Goal: Task Accomplishment & Management: Use online tool/utility

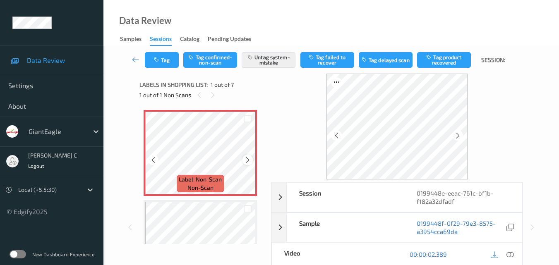
click at [246, 158] on icon at bounding box center [247, 159] width 7 height 7
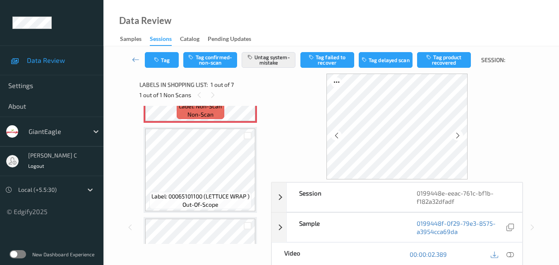
scroll to position [83, 0]
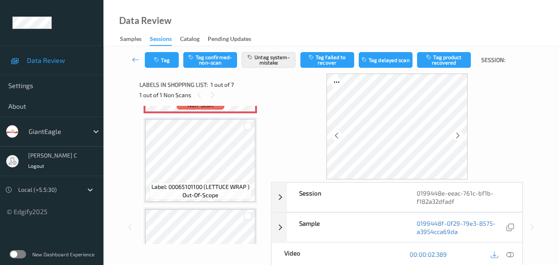
click at [229, 187] on span "Label: 00065101100 (LETTUCE WRAP )" at bounding box center [200, 187] width 98 height 8
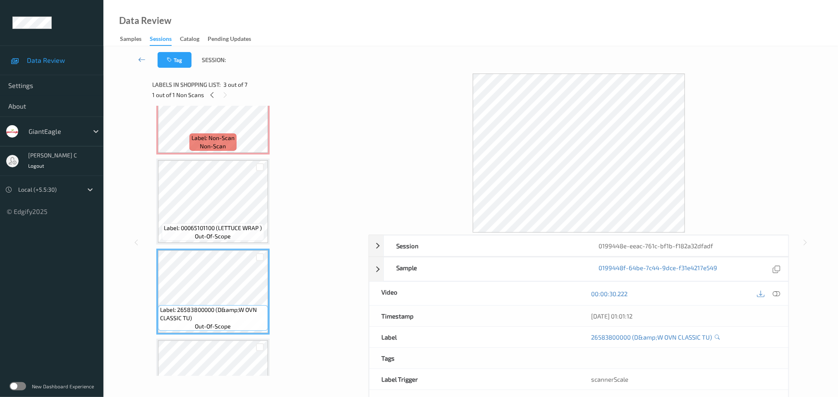
scroll to position [0, 0]
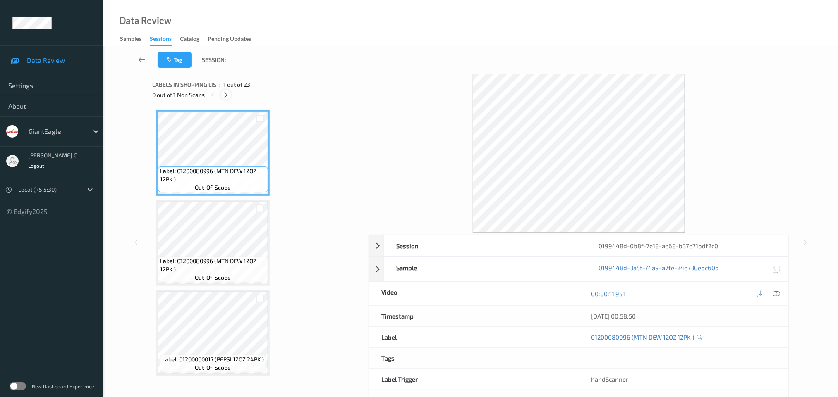
click at [227, 95] on icon at bounding box center [225, 94] width 7 height 7
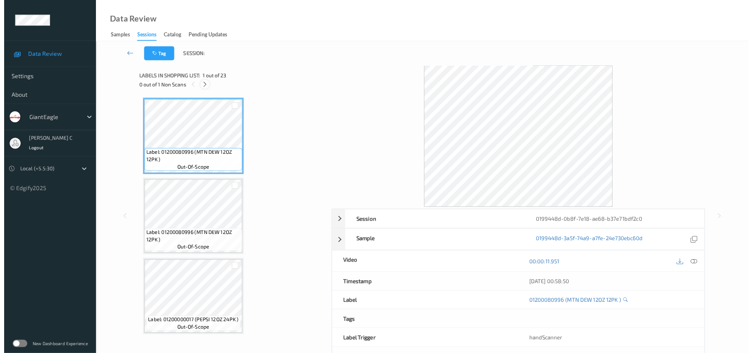
scroll to position [1433, 0]
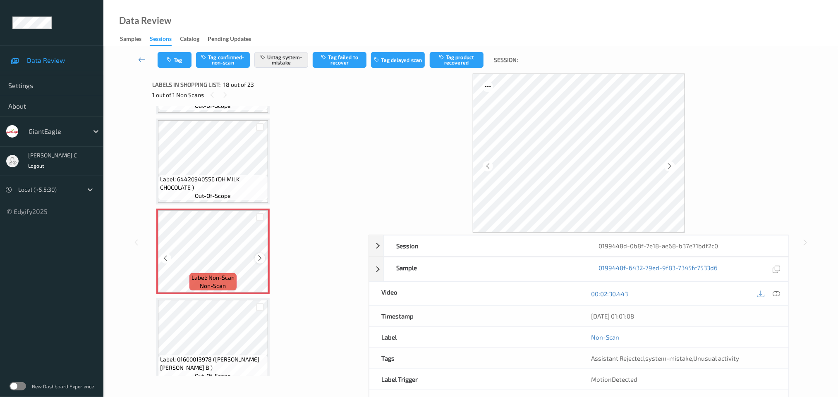
click at [261, 240] on div "Label: Non-Scan non-scan" at bounding box center [212, 252] width 113 height 86
click at [260, 255] on icon at bounding box center [259, 258] width 7 height 7
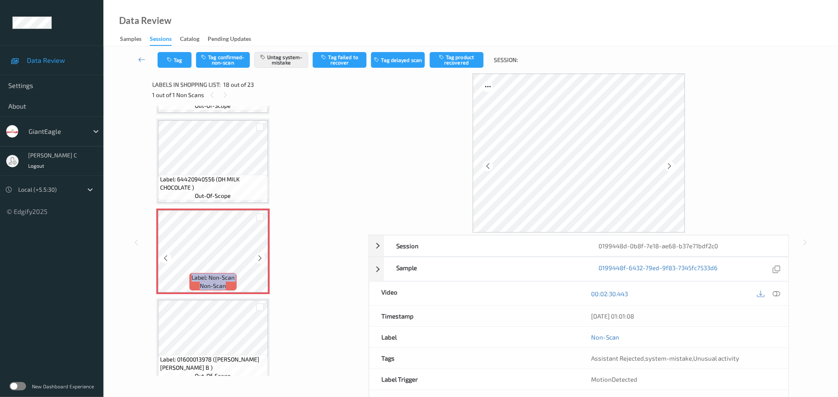
click at [260, 255] on icon at bounding box center [259, 258] width 7 height 7
click at [564, 163] on icon at bounding box center [669, 165] width 7 height 7
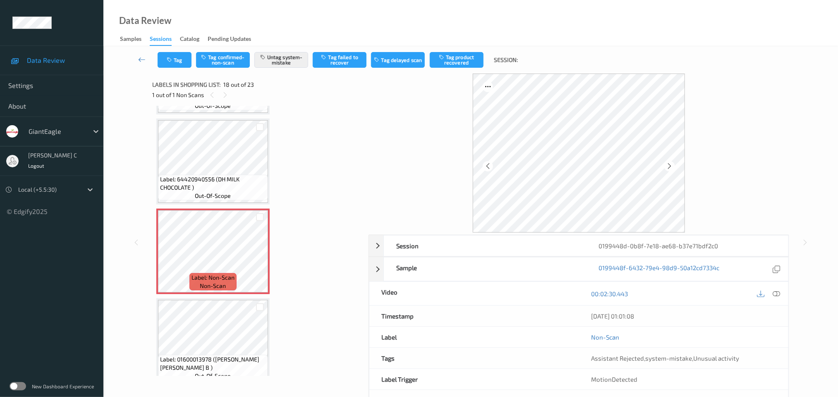
click at [564, 163] on icon at bounding box center [669, 165] width 7 height 7
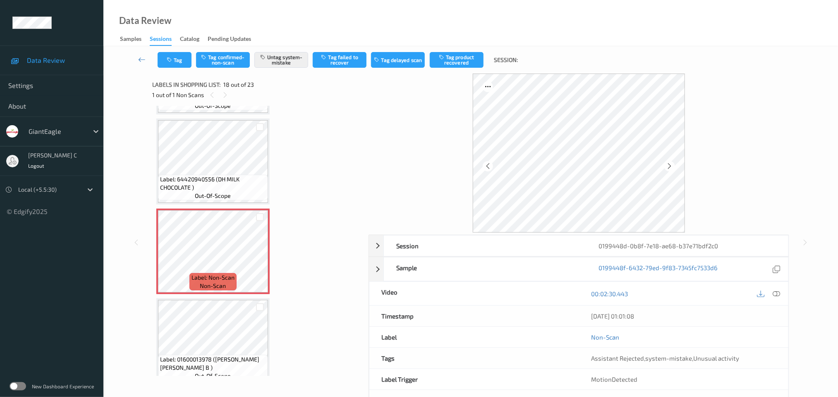
click at [564, 163] on icon at bounding box center [669, 165] width 7 height 7
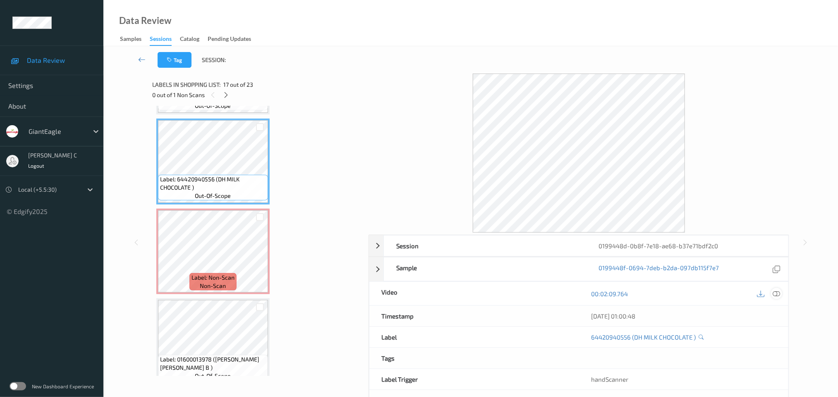
click at [564, 265] on icon at bounding box center [776, 293] width 7 height 7
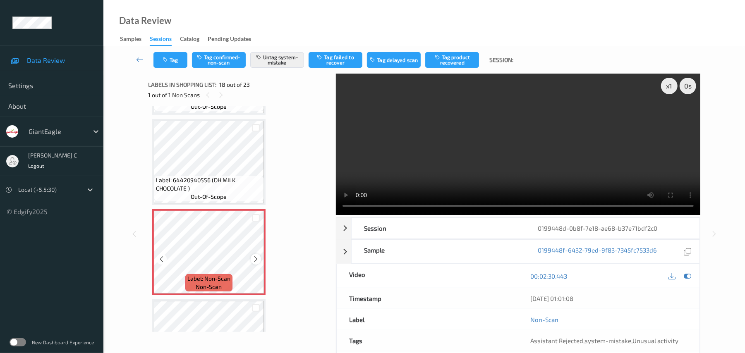
click at [255, 255] on icon at bounding box center [255, 258] width 7 height 7
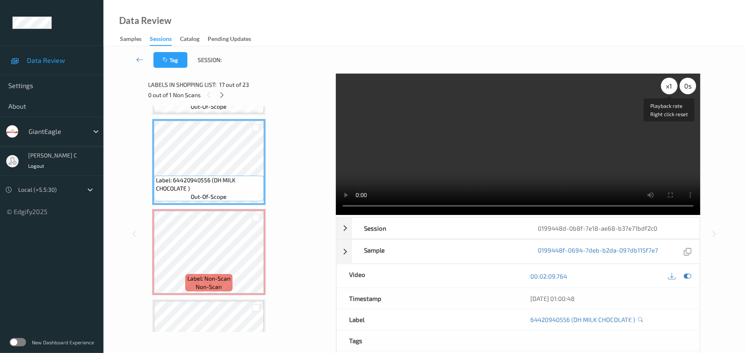
click at [564, 85] on div "x 1" at bounding box center [669, 86] width 17 height 17
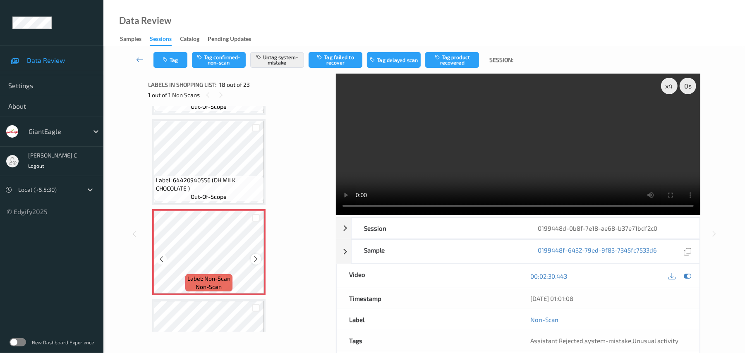
click at [257, 260] on icon at bounding box center [255, 258] width 7 height 7
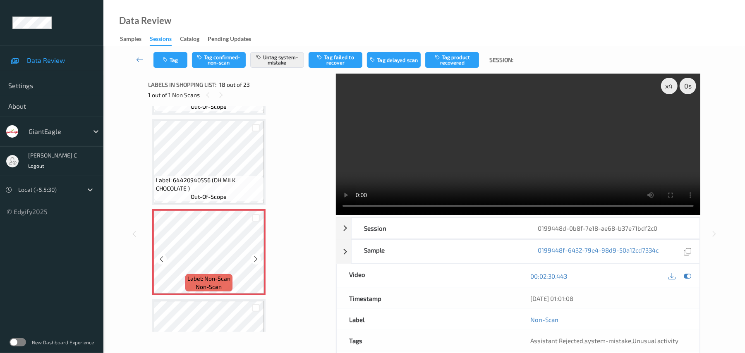
click at [257, 260] on icon at bounding box center [255, 258] width 7 height 7
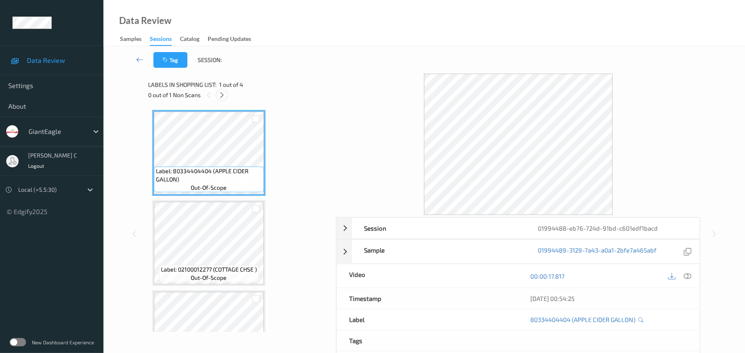
click at [219, 96] on icon at bounding box center [221, 94] width 7 height 7
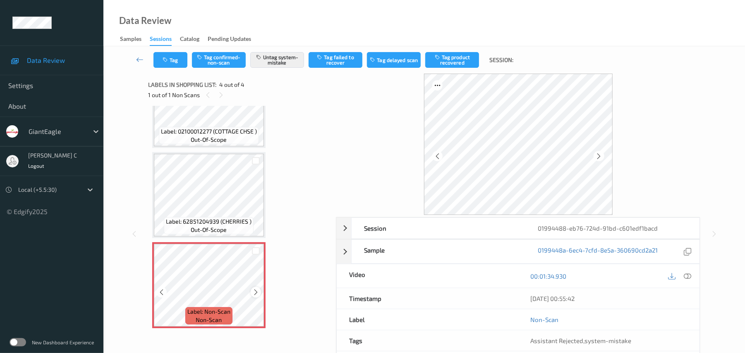
click at [259, 265] on icon at bounding box center [255, 292] width 7 height 7
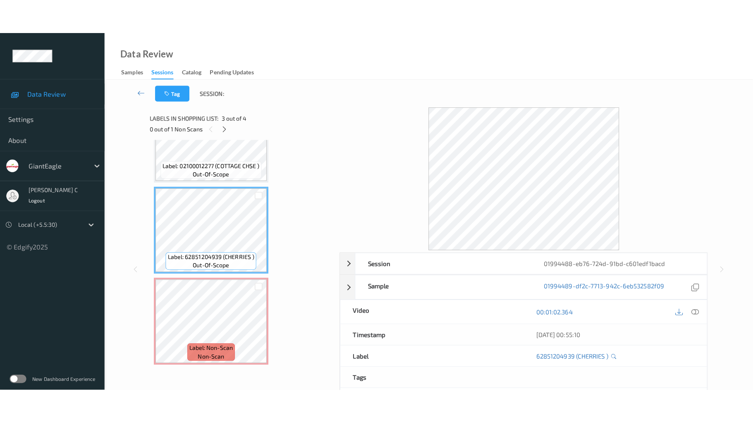
scroll to position [83, 0]
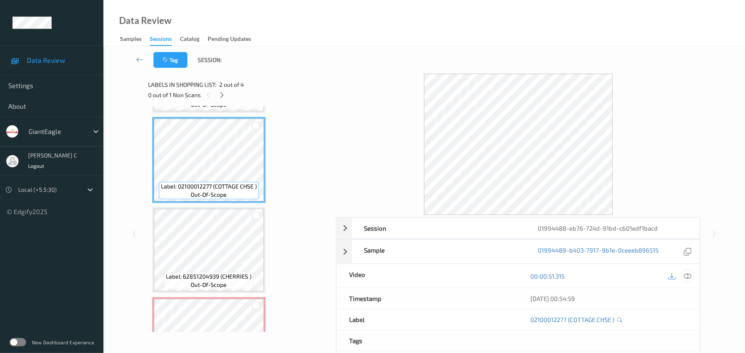
click at [564, 265] on icon at bounding box center [687, 275] width 7 height 7
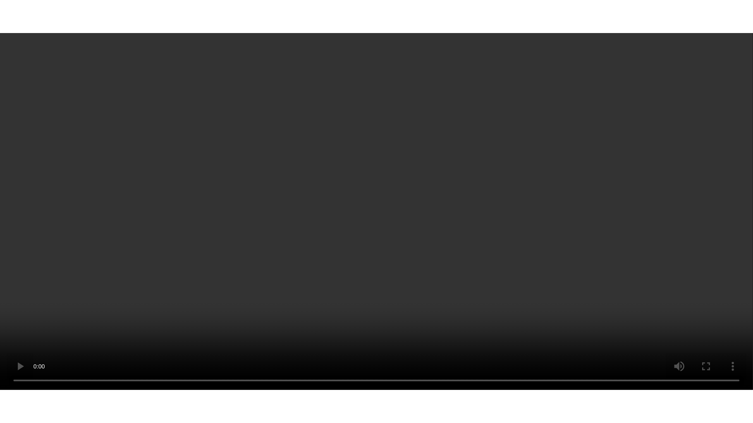
scroll to position [138, 0]
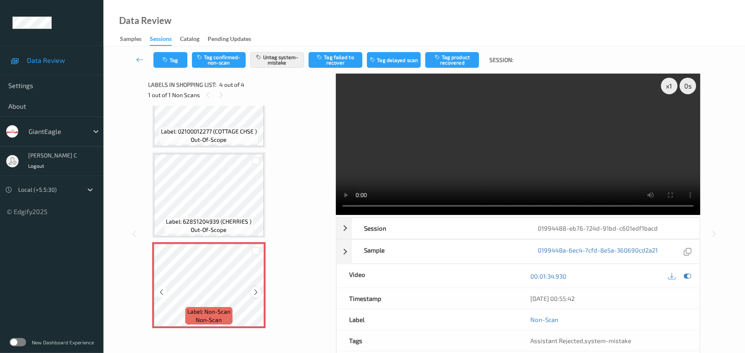
click at [253, 265] on icon at bounding box center [255, 292] width 7 height 7
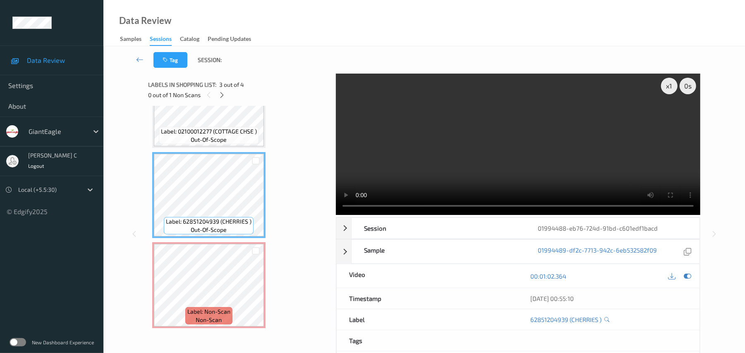
scroll to position [68, 0]
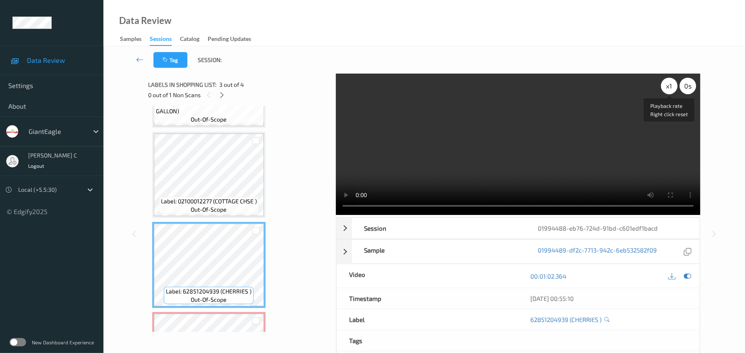
click at [564, 85] on div "x 1" at bounding box center [669, 86] width 17 height 17
click at [564, 85] on div "x 2" at bounding box center [669, 86] width 17 height 17
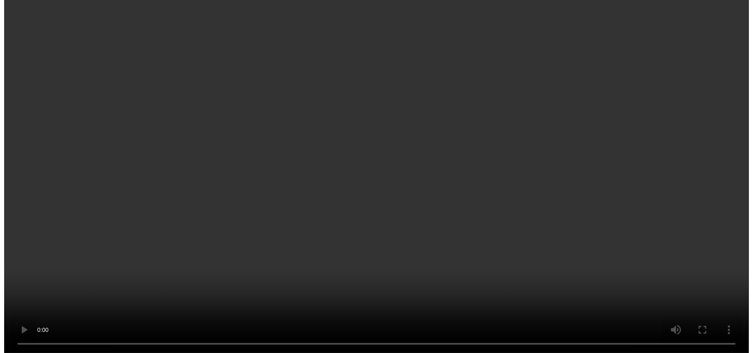
scroll to position [138, 0]
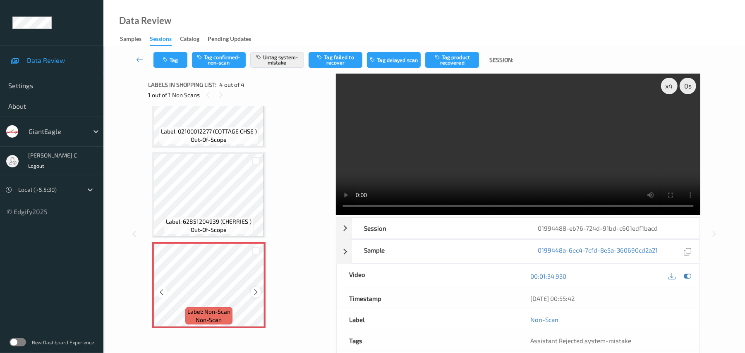
click at [258, 265] on icon at bounding box center [255, 292] width 7 height 7
click at [173, 52] on button "Tag" at bounding box center [170, 60] width 34 height 16
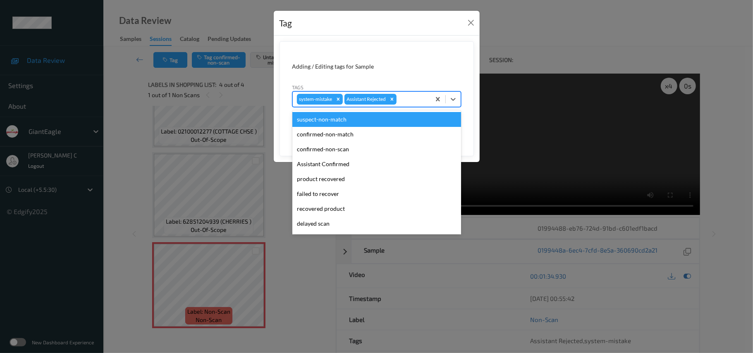
click at [404, 99] on div at bounding box center [412, 99] width 28 height 10
type input "u"
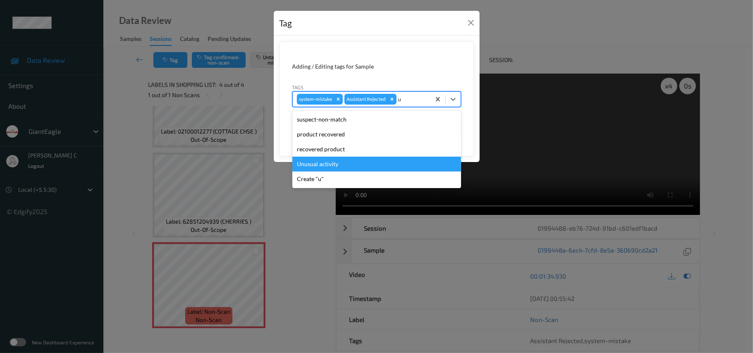
click at [327, 167] on div "Unusual activity" at bounding box center [376, 164] width 169 height 15
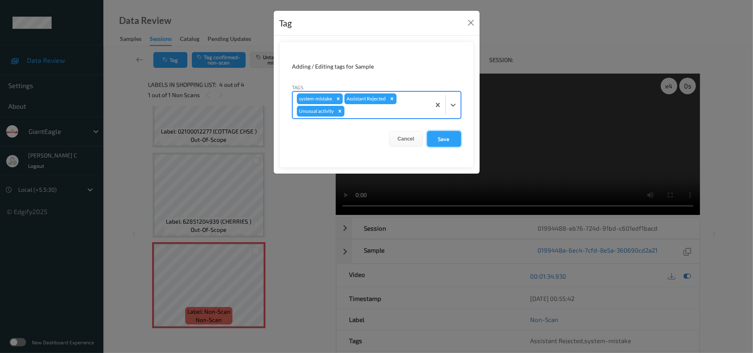
click at [430, 137] on button "Save" at bounding box center [444, 139] width 34 height 16
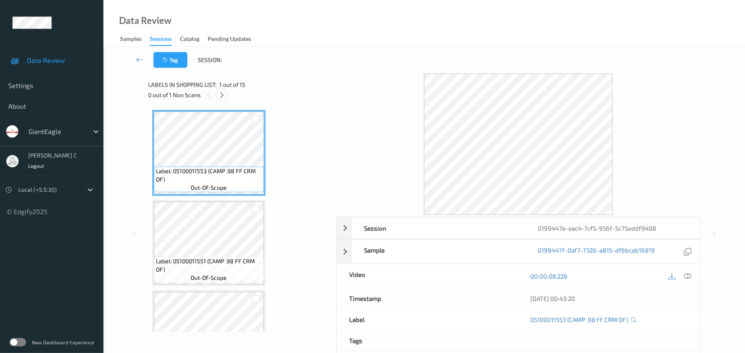
click at [225, 91] on icon at bounding box center [221, 94] width 7 height 7
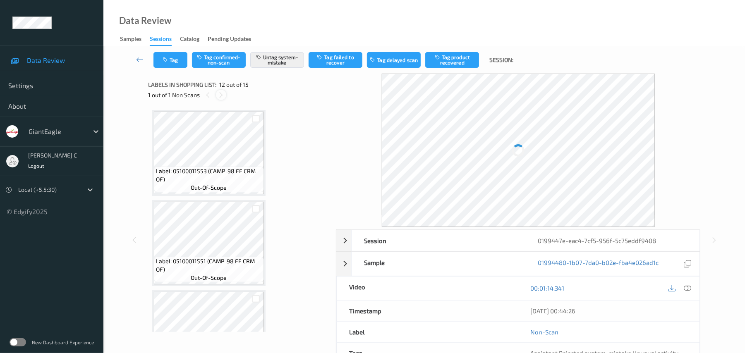
scroll to position [905, 0]
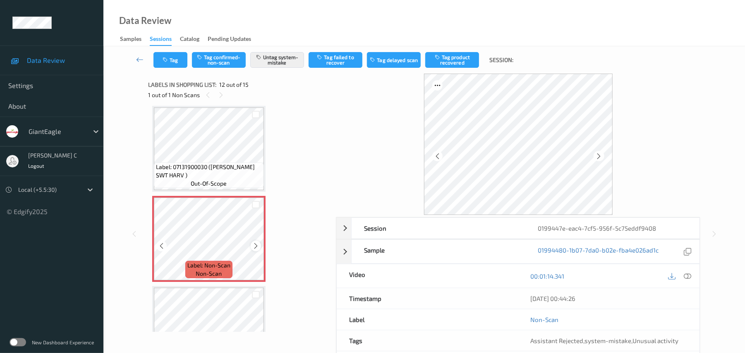
click at [258, 246] on icon at bounding box center [255, 245] width 7 height 7
click at [259, 246] on icon at bounding box center [255, 245] width 7 height 7
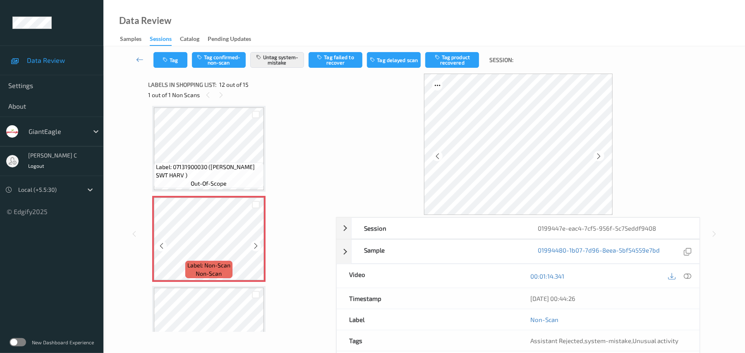
click at [259, 246] on icon at bounding box center [255, 245] width 7 height 7
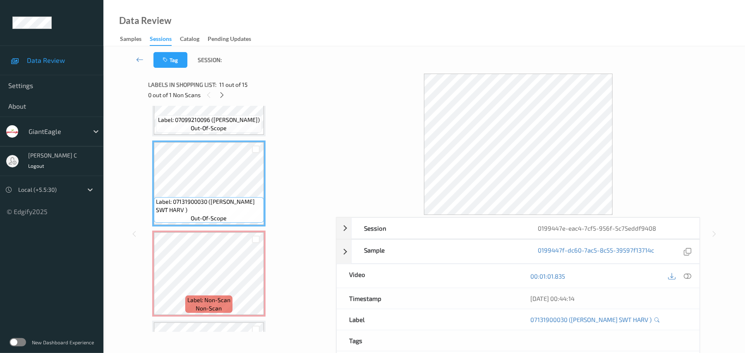
scroll to position [850, 0]
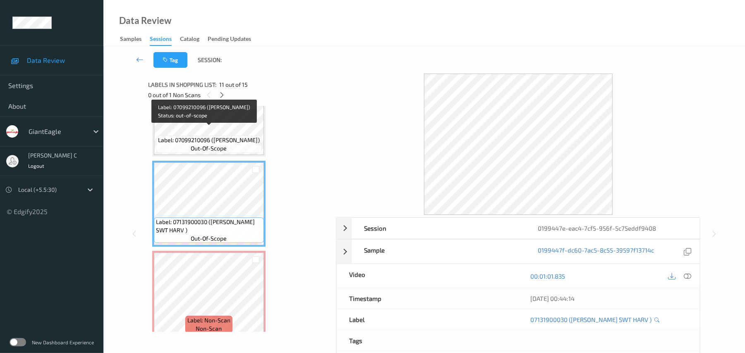
click at [222, 136] on div "Label: 07099210096 (MEREDITH SIM - NAT) out-of-scope" at bounding box center [209, 144] width 106 height 17
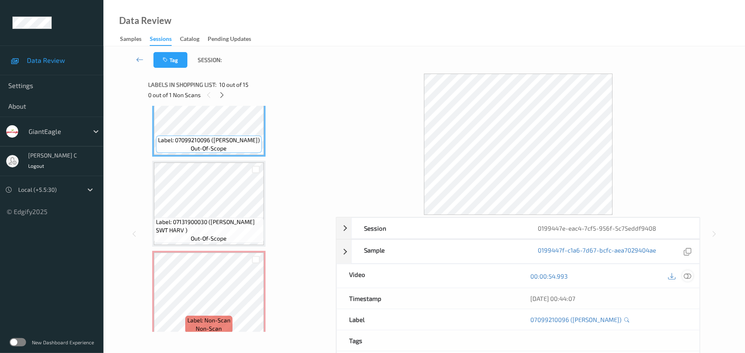
click at [564, 265] on icon at bounding box center [687, 275] width 7 height 7
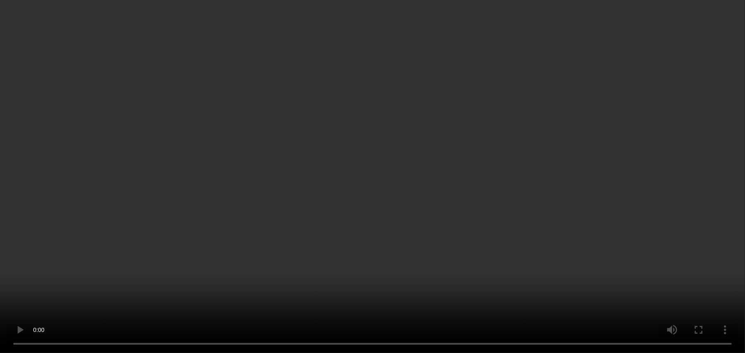
scroll to position [55, 0]
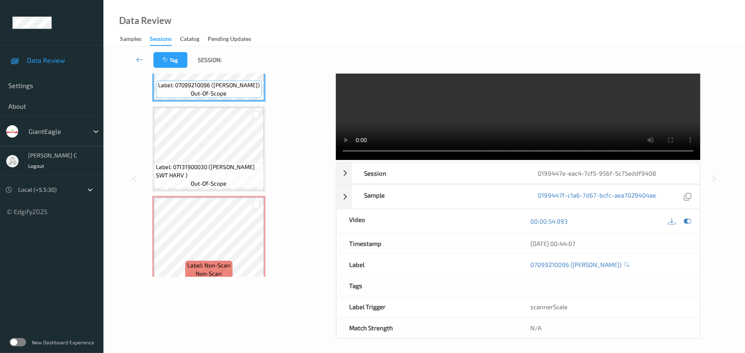
click at [250, 183] on div "Label: 07131900030 (SCHWEBEL SWT HARV ) out-of-scope" at bounding box center [209, 175] width 110 height 26
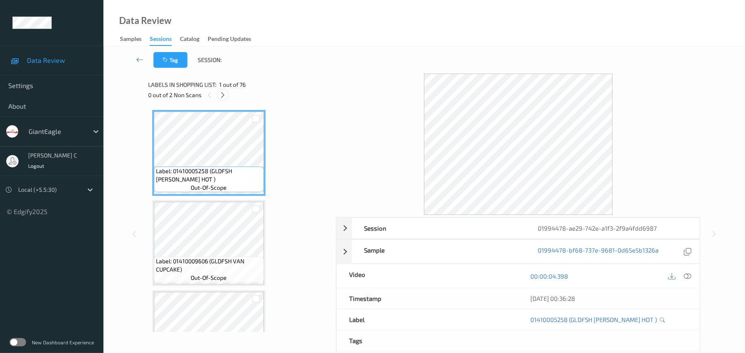
click at [224, 96] on icon at bounding box center [222, 94] width 7 height 7
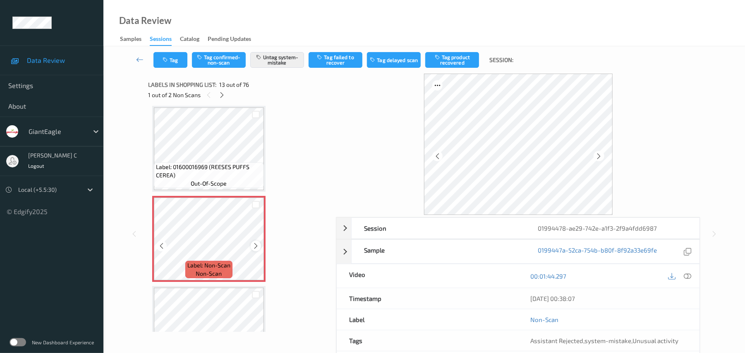
click at [253, 245] on icon at bounding box center [255, 245] width 7 height 7
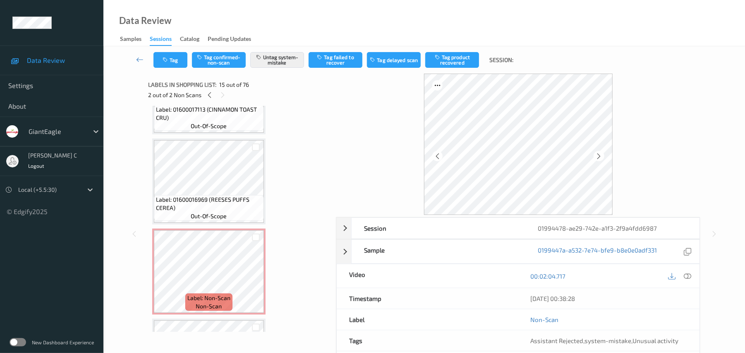
scroll to position [940, 0]
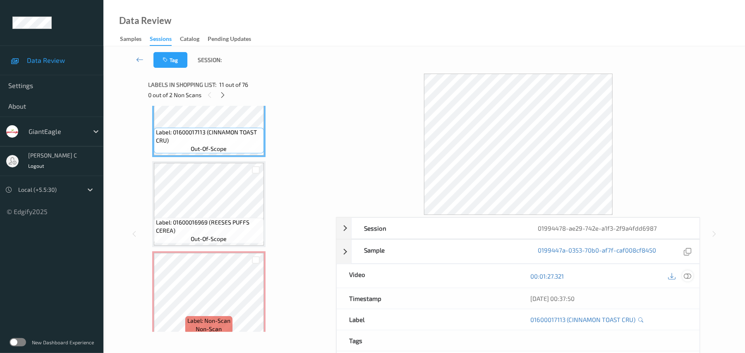
click at [688, 277] on icon at bounding box center [687, 275] width 7 height 7
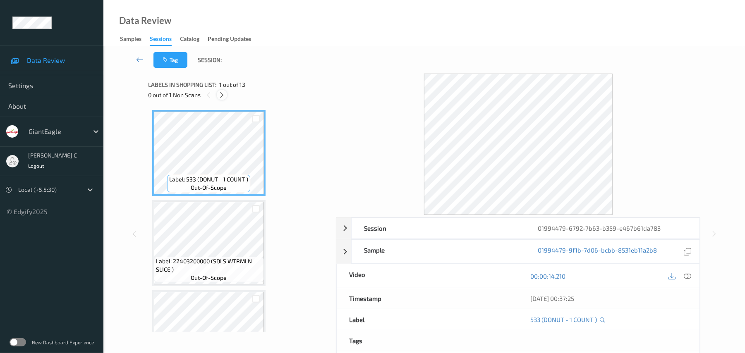
click at [224, 95] on icon at bounding box center [221, 94] width 7 height 7
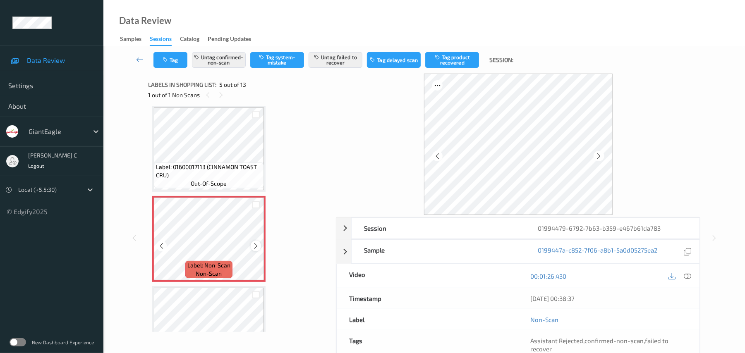
click at [252, 248] on icon at bounding box center [255, 245] width 7 height 7
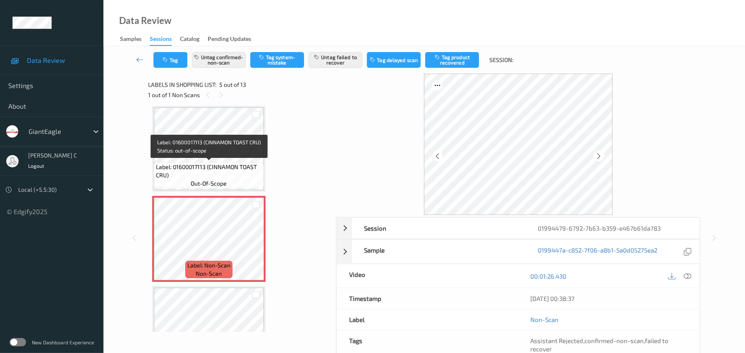
click at [217, 163] on span "Label: 01600017113 (CINNAMON TOAST CRU)" at bounding box center [209, 171] width 106 height 17
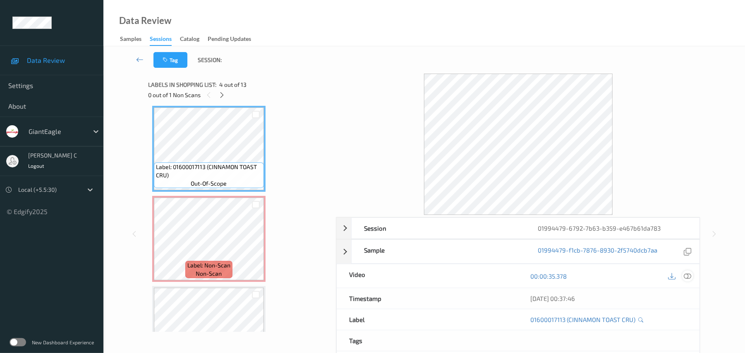
click at [689, 272] on div at bounding box center [687, 275] width 11 height 11
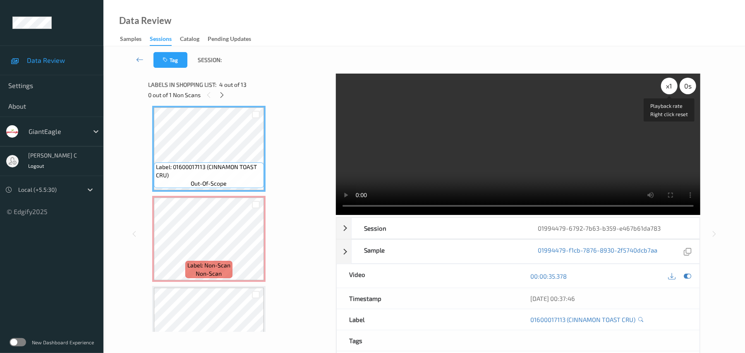
click at [672, 88] on div "x 1" at bounding box center [669, 86] width 17 height 17
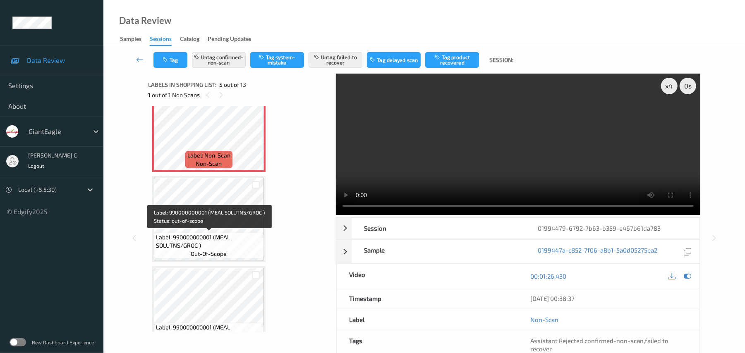
click at [205, 253] on span "out-of-scope" at bounding box center [209, 254] width 36 height 8
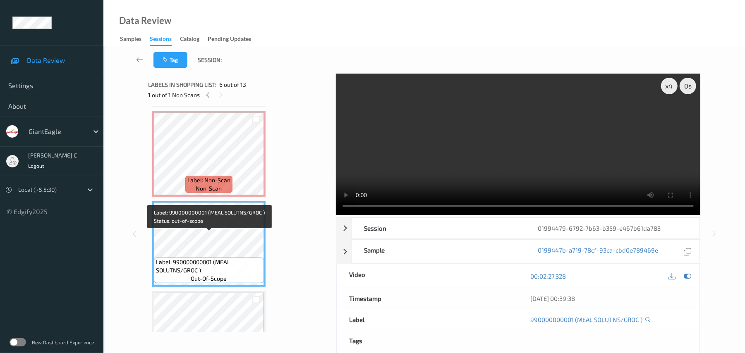
scroll to position [329, 0]
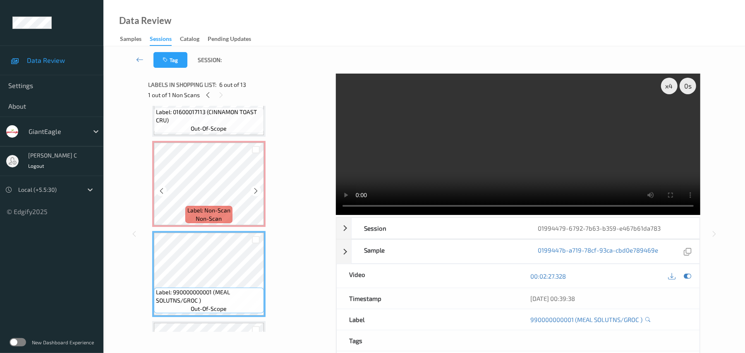
click at [212, 208] on span "Label: Non-Scan" at bounding box center [208, 210] width 43 height 8
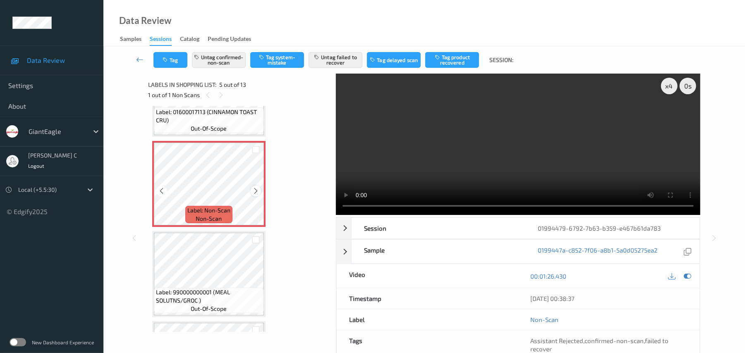
click at [253, 191] on icon at bounding box center [255, 190] width 7 height 7
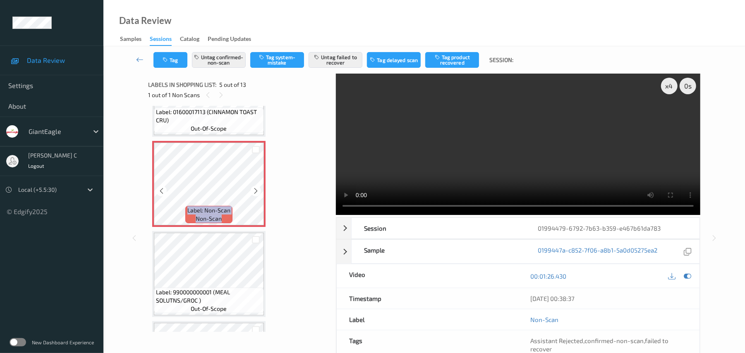
click at [253, 191] on icon at bounding box center [255, 190] width 7 height 7
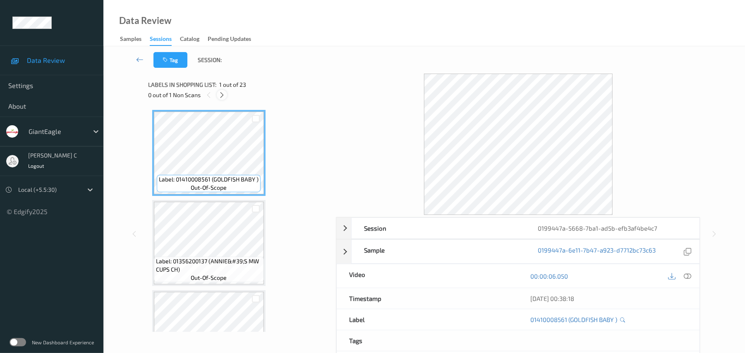
click at [224, 98] on icon at bounding box center [221, 94] width 7 height 7
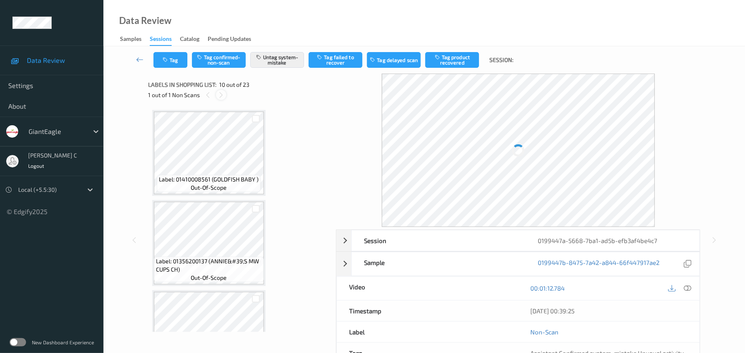
scroll to position [725, 0]
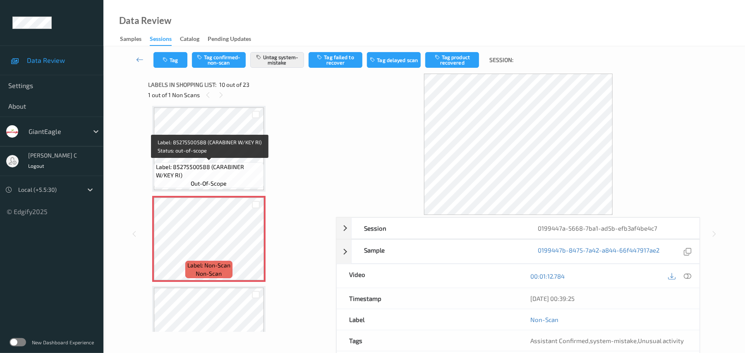
click at [224, 167] on span "Label: 85275500588 (CARABINER W/KEY RI)" at bounding box center [209, 171] width 106 height 17
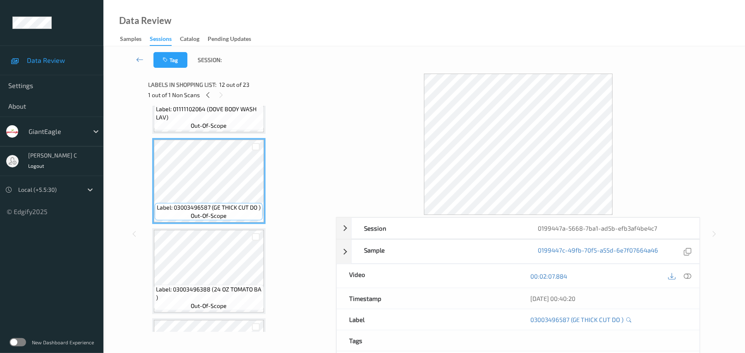
scroll to position [1001, 0]
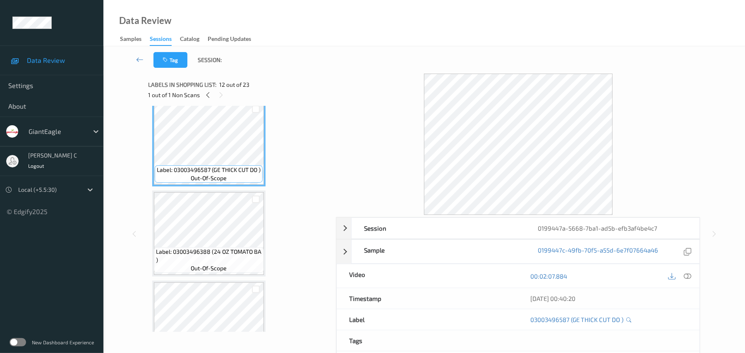
click at [222, 261] on span "Label: 03003496388 (24 OZ TOMATO BA )" at bounding box center [209, 256] width 106 height 17
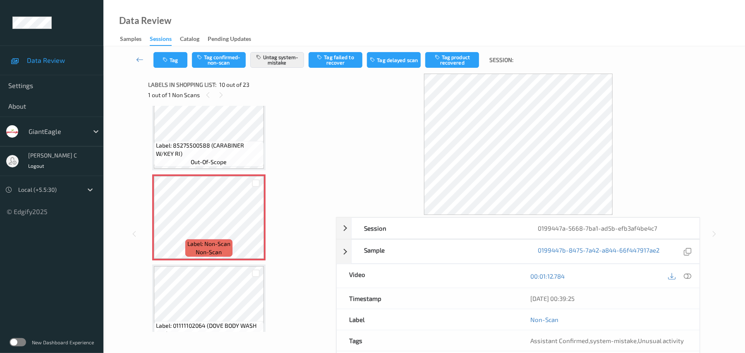
scroll to position [725, 0]
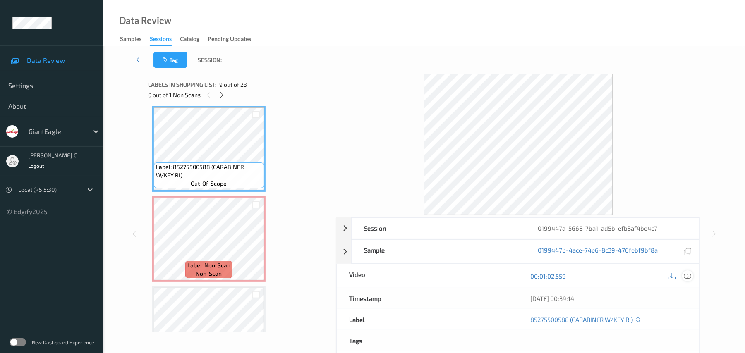
click at [690, 280] on icon at bounding box center [687, 275] width 7 height 7
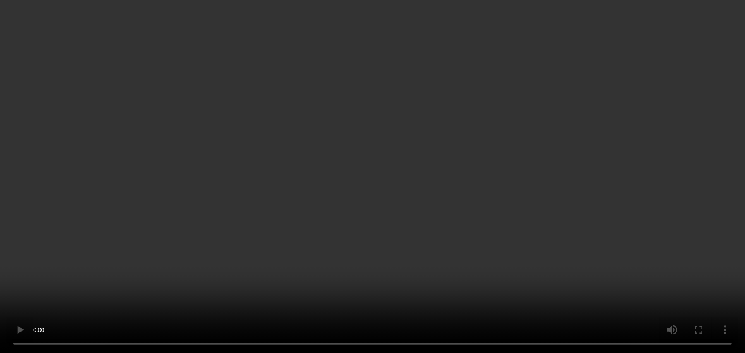
scroll to position [781, 0]
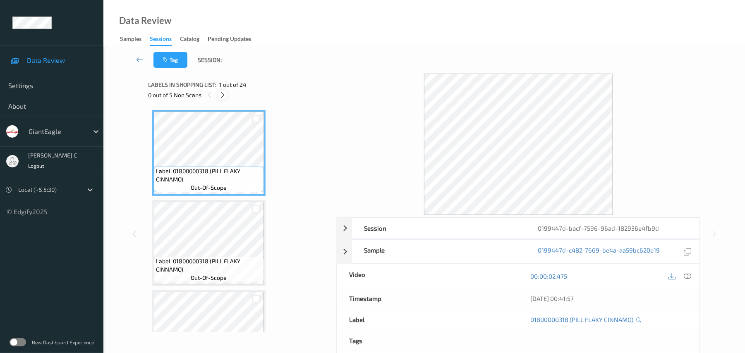
click at [219, 96] on icon at bounding box center [222, 94] width 7 height 7
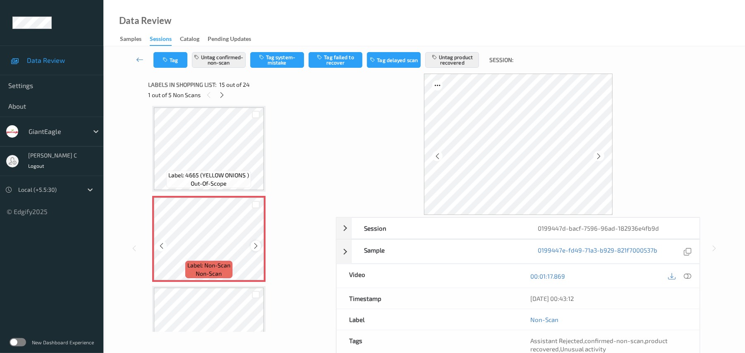
click at [253, 246] on icon at bounding box center [255, 245] width 7 height 7
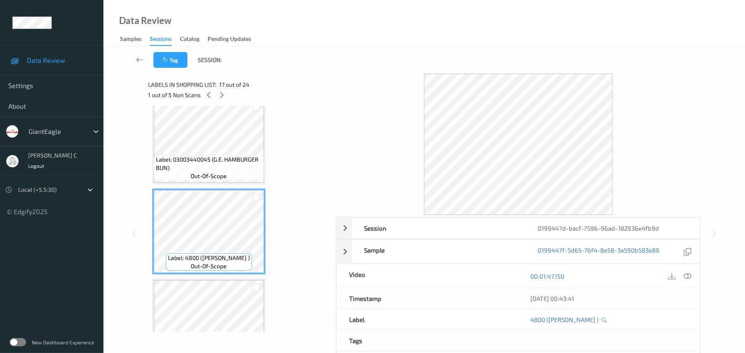
scroll to position [1341, 0]
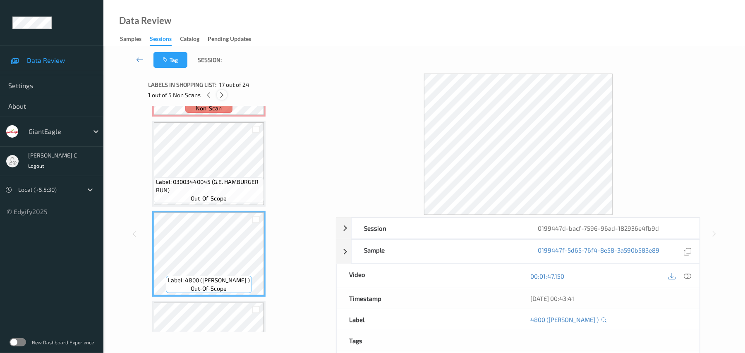
click at [218, 99] on div at bounding box center [222, 95] width 10 height 10
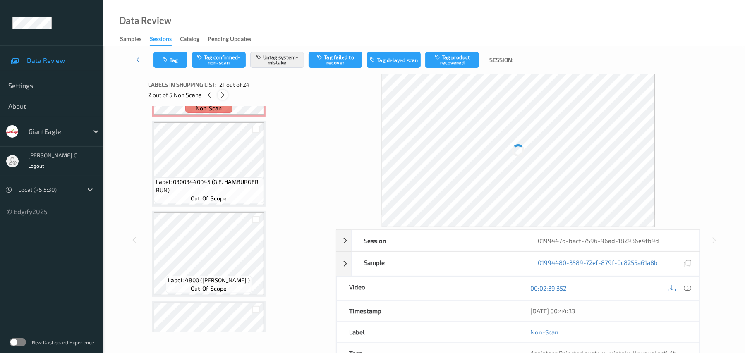
scroll to position [1716, 0]
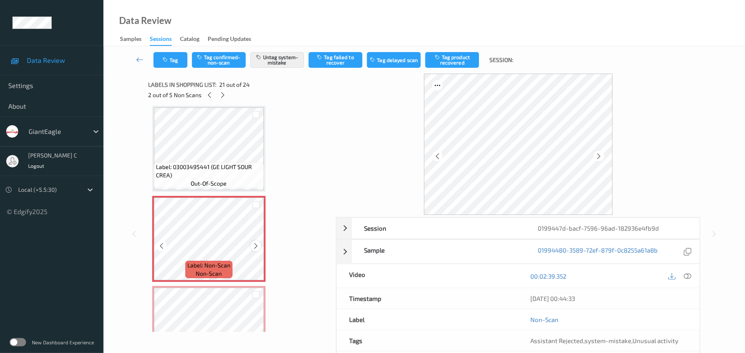
click at [257, 247] on icon at bounding box center [255, 245] width 7 height 7
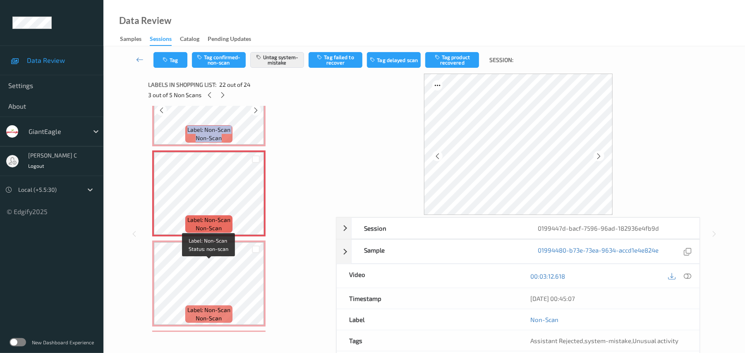
scroll to position [1882, 0]
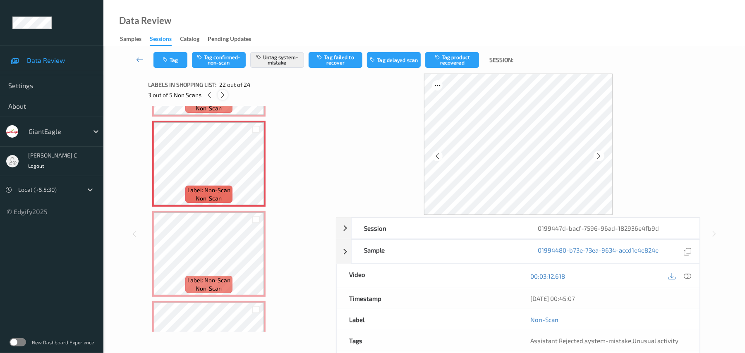
click at [222, 98] on icon at bounding box center [222, 94] width 7 height 7
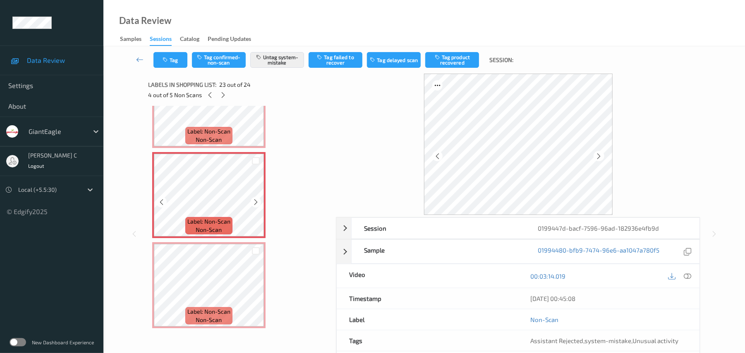
scroll to position [1886, 0]
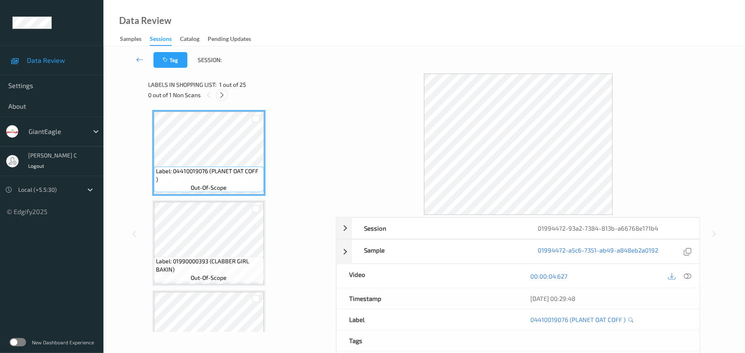
click at [222, 93] on icon at bounding box center [221, 94] width 7 height 7
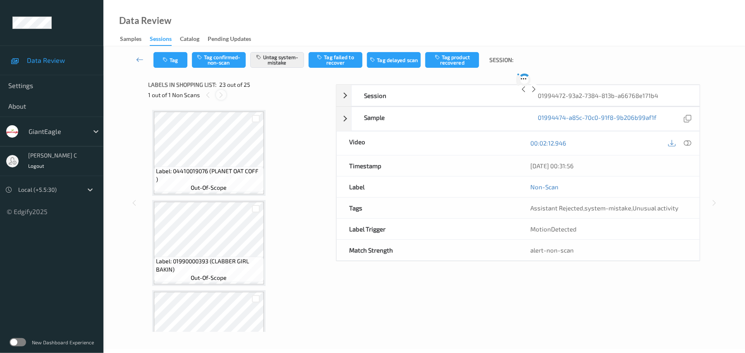
scroll to position [1897, 0]
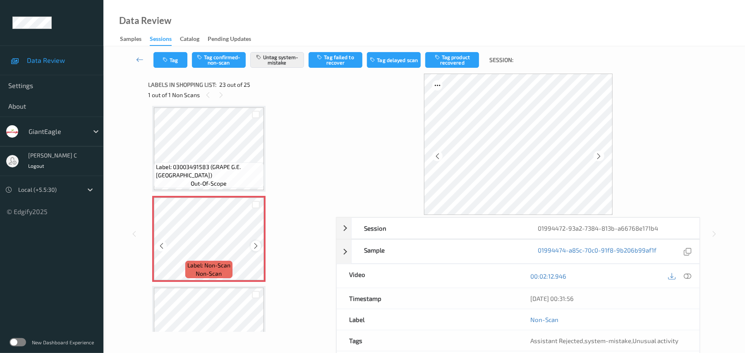
click at [257, 245] on icon at bounding box center [255, 245] width 7 height 7
click at [254, 246] on icon at bounding box center [255, 245] width 7 height 7
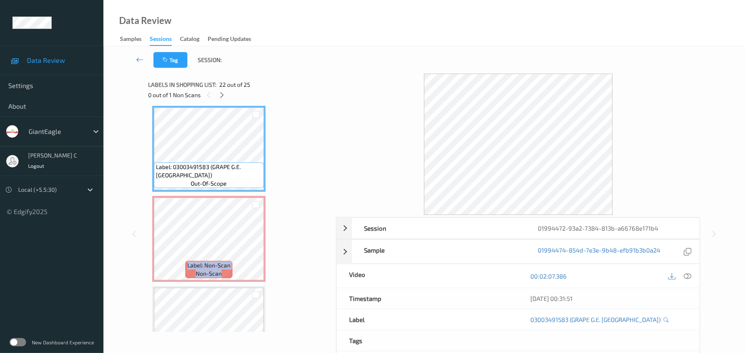
scroll to position [1841, 0]
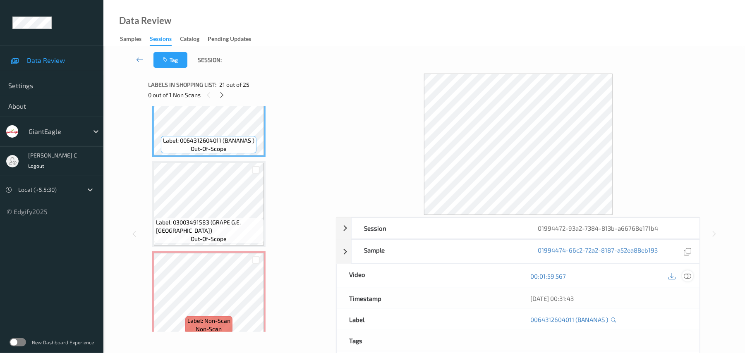
click at [692, 280] on div at bounding box center [687, 275] width 11 height 11
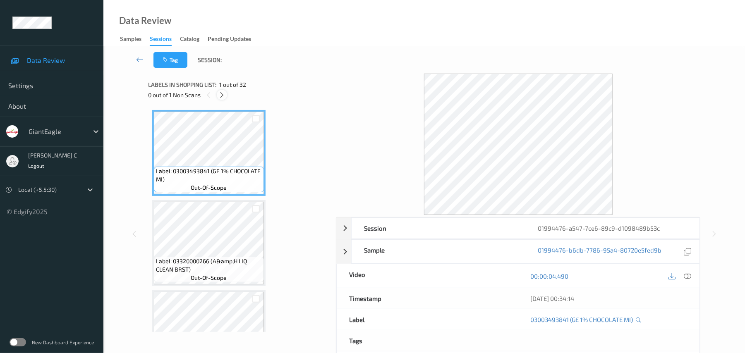
click at [222, 98] on icon at bounding box center [221, 94] width 7 height 7
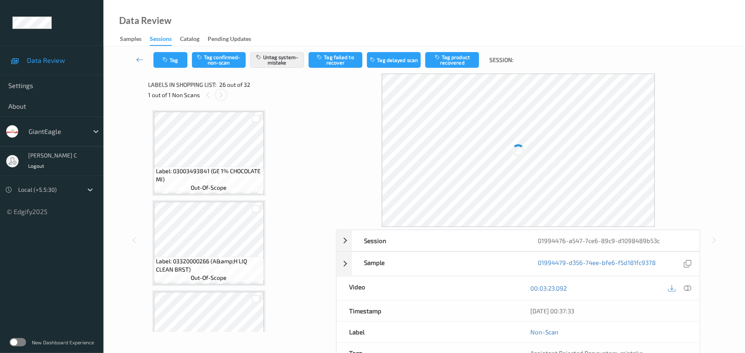
scroll to position [2167, 0]
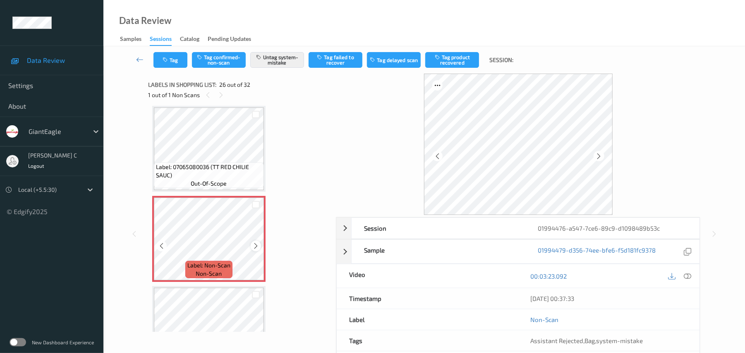
click at [253, 244] on icon at bounding box center [255, 245] width 7 height 7
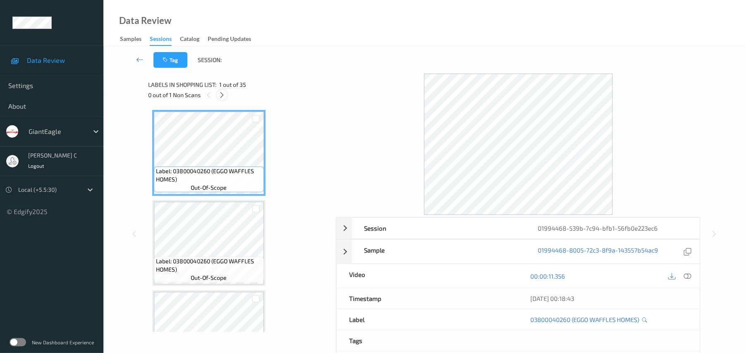
click at [219, 93] on icon at bounding box center [221, 94] width 7 height 7
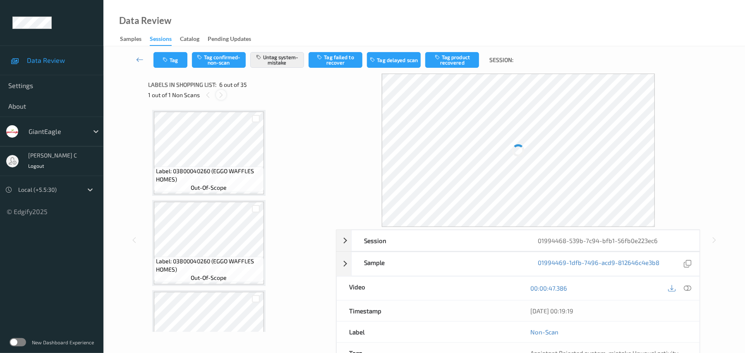
scroll to position [365, 0]
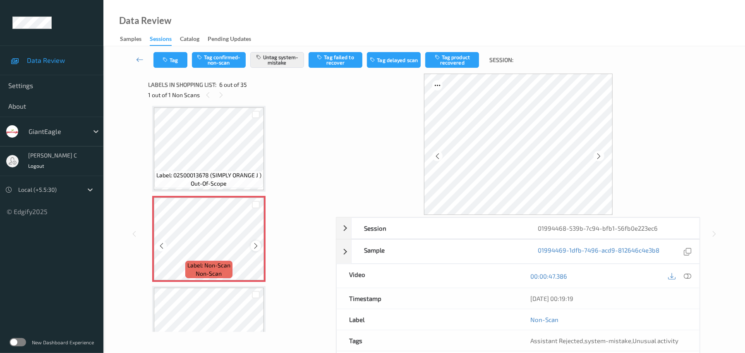
click at [255, 242] on icon at bounding box center [255, 245] width 7 height 7
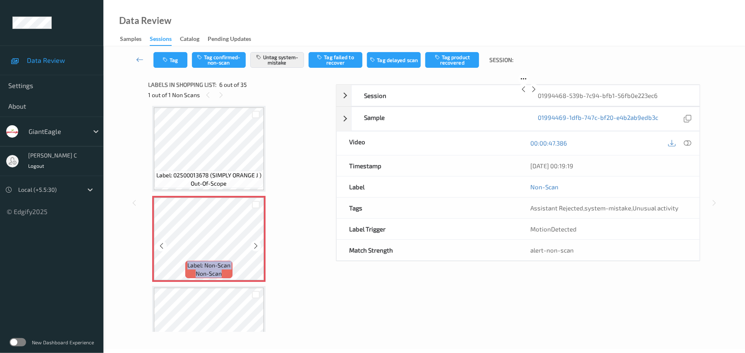
click at [255, 242] on icon at bounding box center [255, 245] width 7 height 7
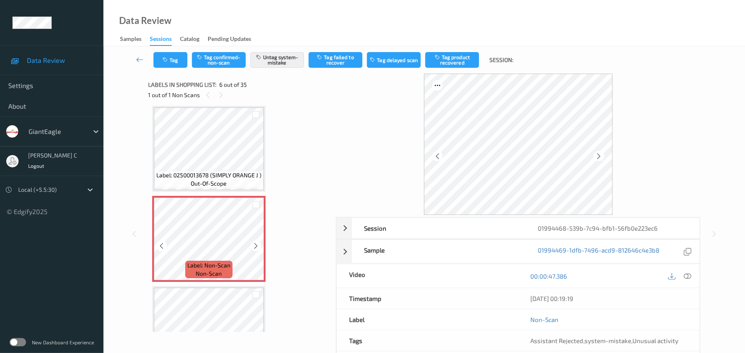
click at [255, 242] on icon at bounding box center [255, 245] width 7 height 7
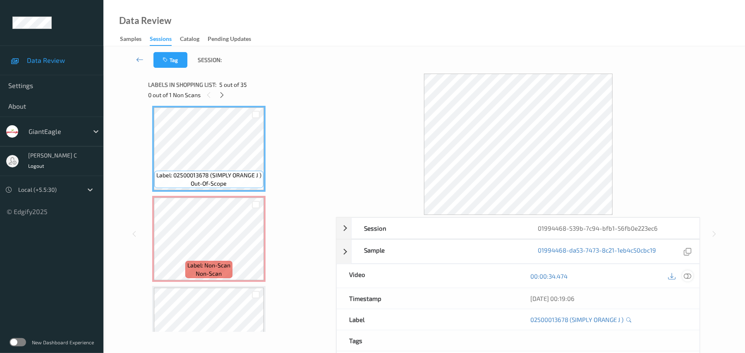
click at [692, 273] on div at bounding box center [687, 275] width 11 height 11
